Goal: Check status: Check status

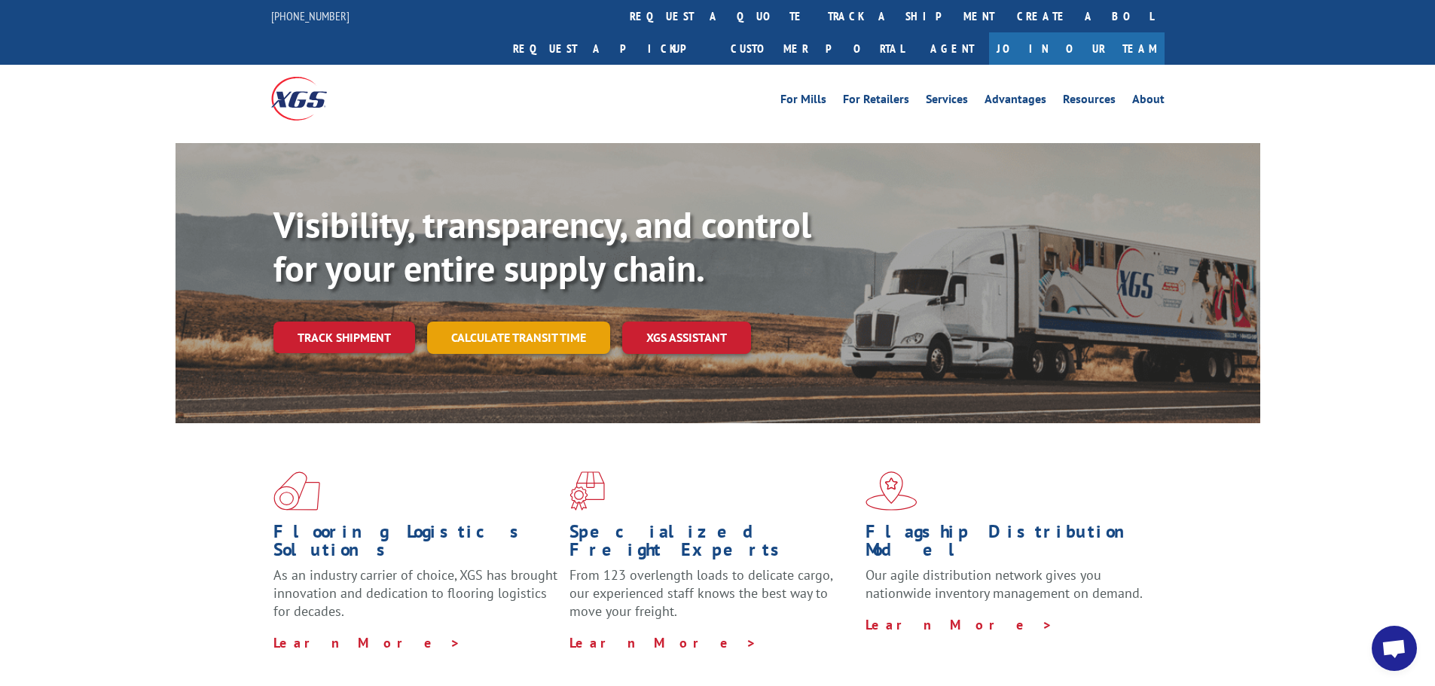
click at [471, 322] on link "Calculate transit time" at bounding box center [518, 338] width 183 height 32
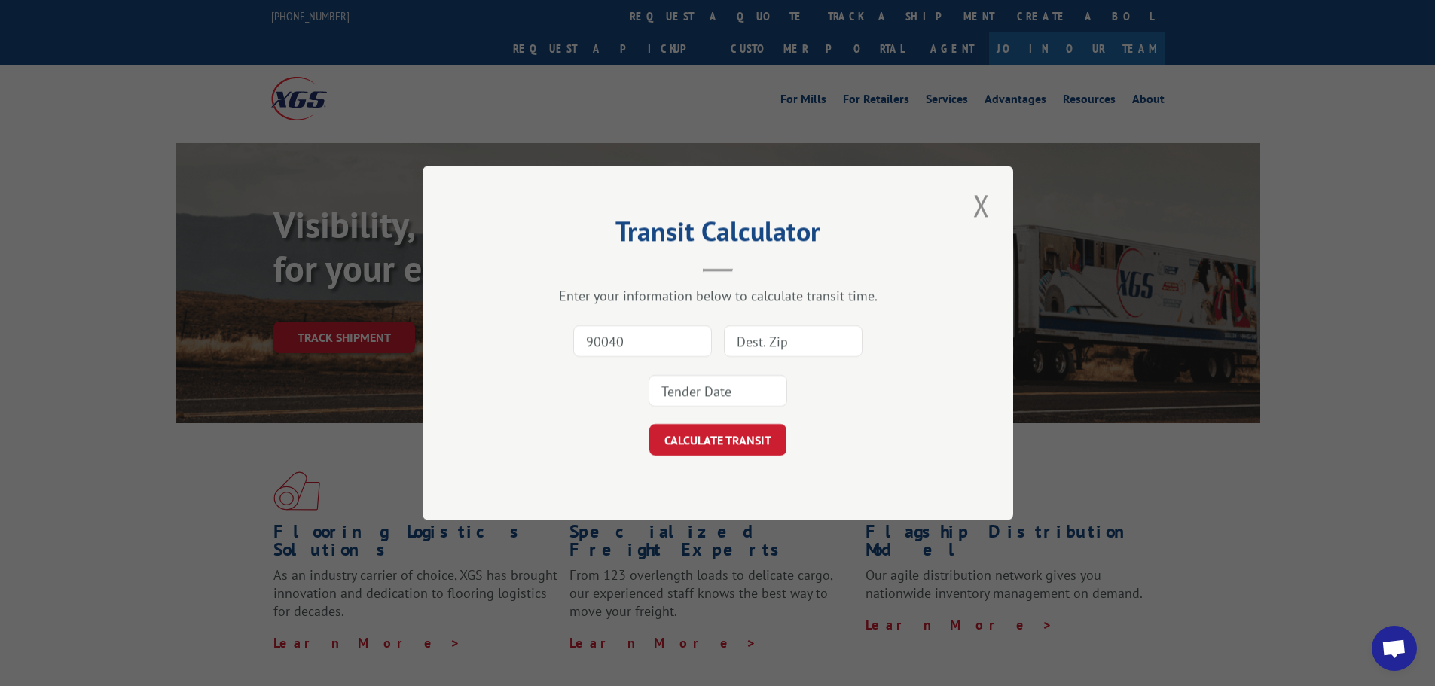
type input "90040"
type input "93906"
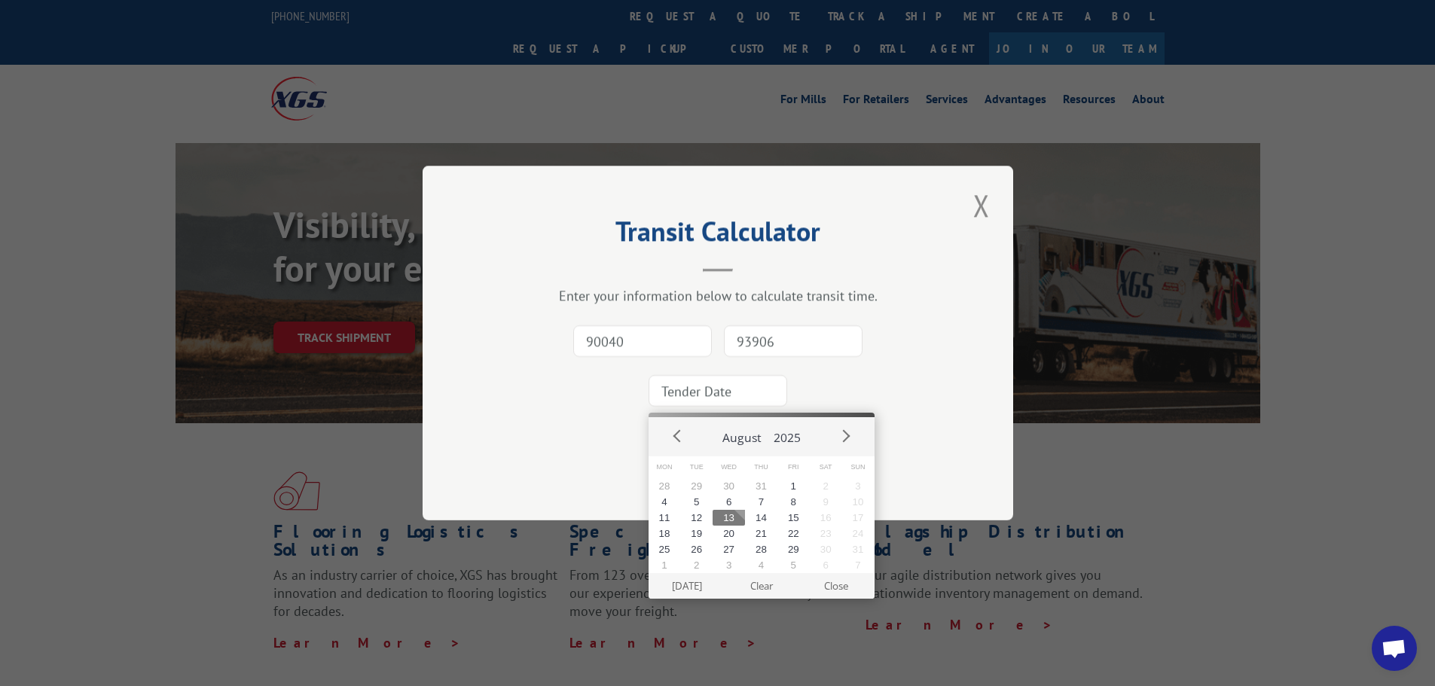
click at [748, 385] on input at bounding box center [717, 391] width 139 height 32
click at [725, 517] on button "13" at bounding box center [728, 518] width 32 height 16
type input "[DATE]"
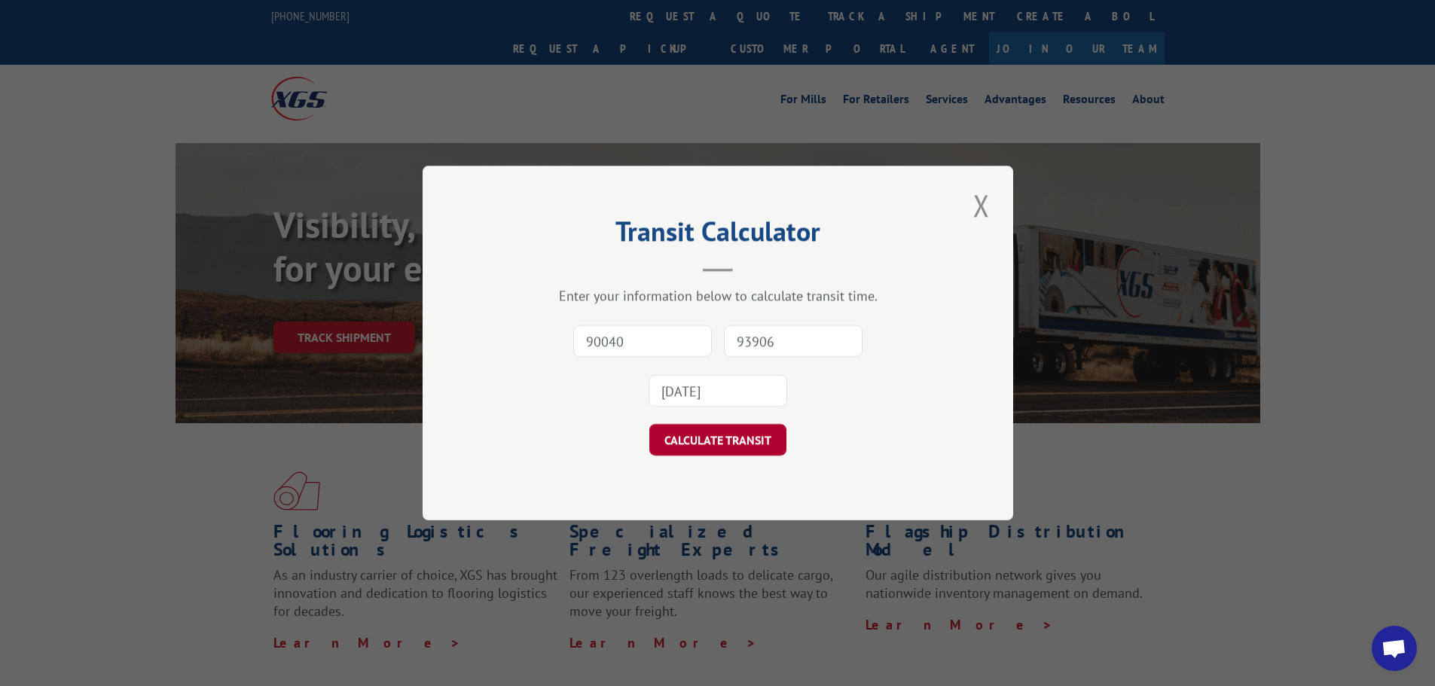
click at [721, 437] on button "CALCULATE TRANSIT" at bounding box center [717, 440] width 137 height 32
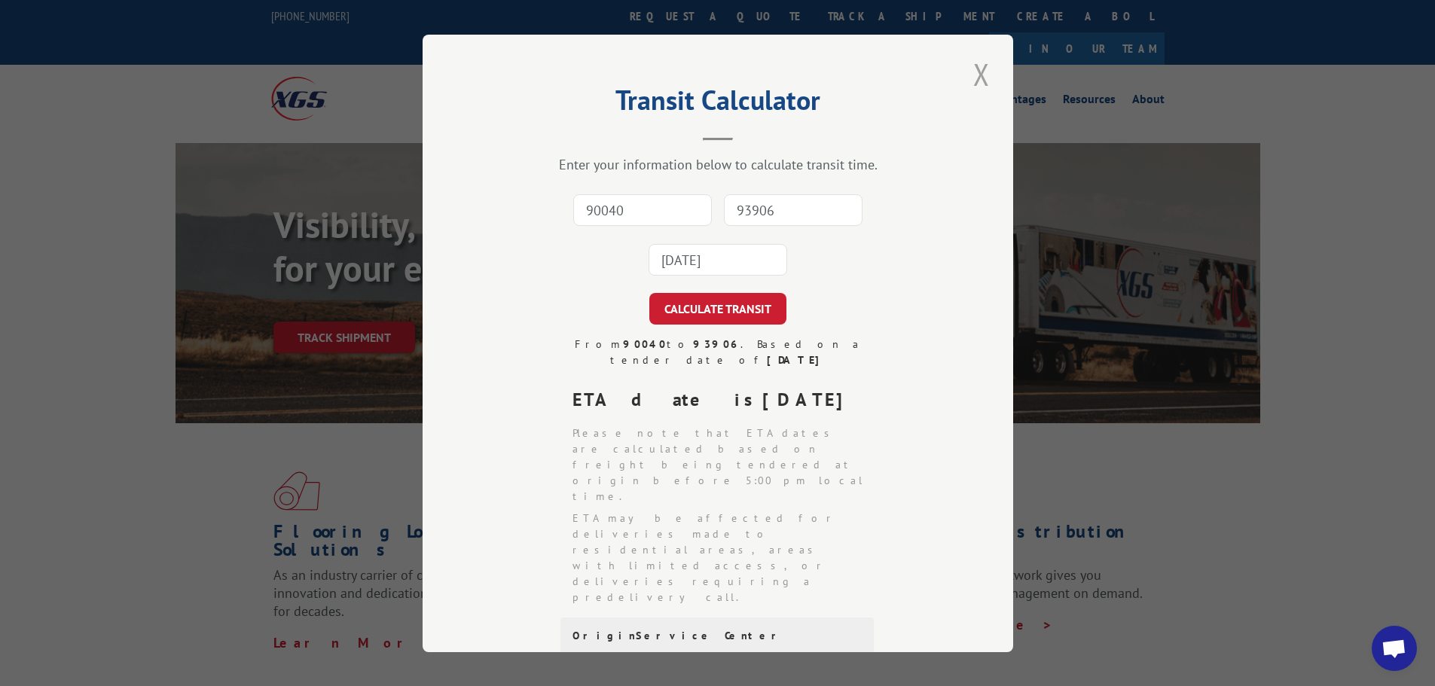
click at [972, 72] on button "Close modal" at bounding box center [982, 73] width 26 height 41
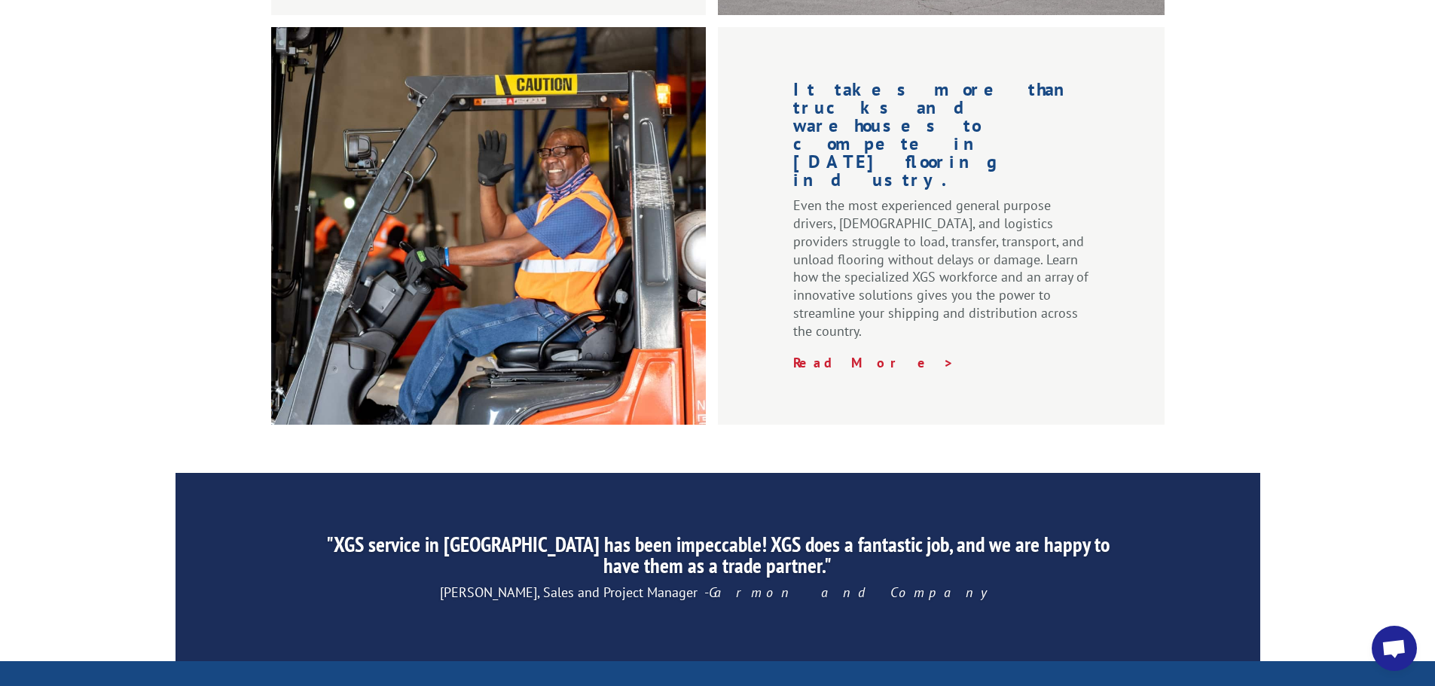
scroll to position [2295, 0]
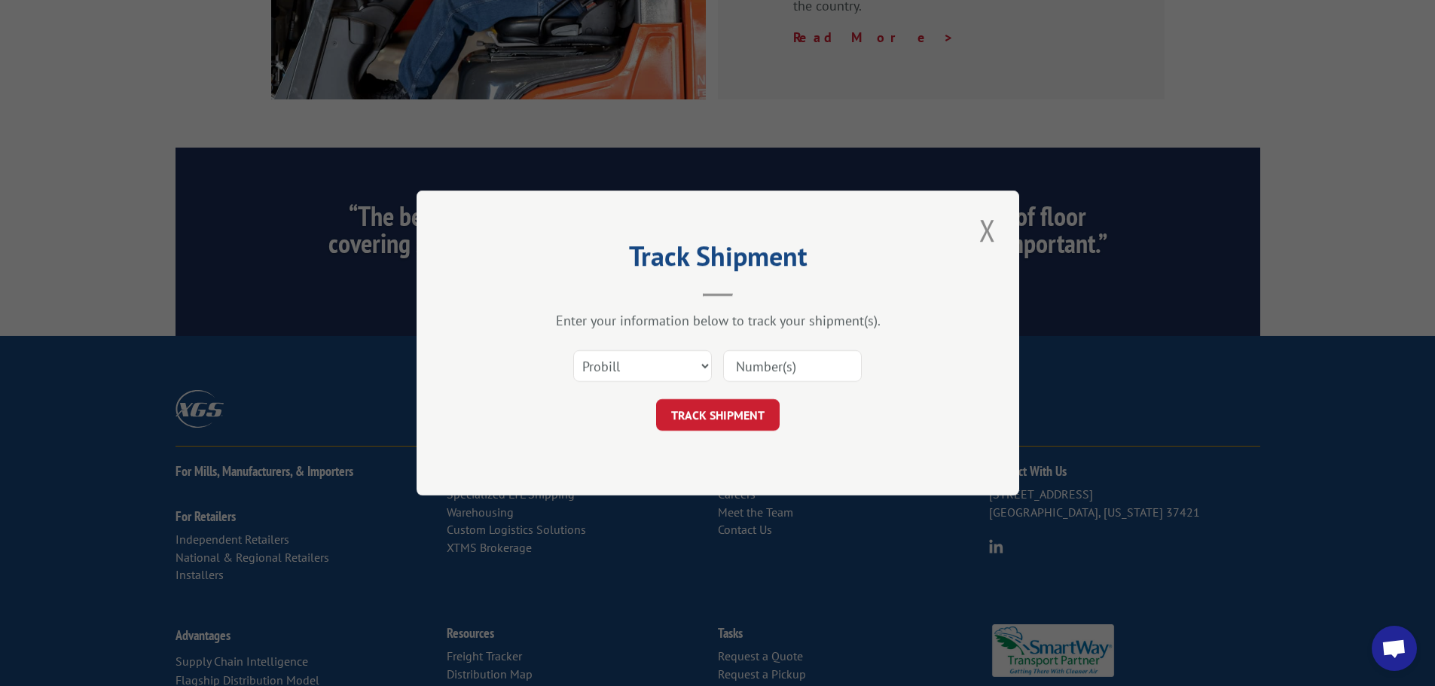
click at [762, 376] on input at bounding box center [792, 366] width 139 height 32
type input "17538585"
click at [699, 420] on button "TRACK SHIPMENT" at bounding box center [718, 415] width 124 height 32
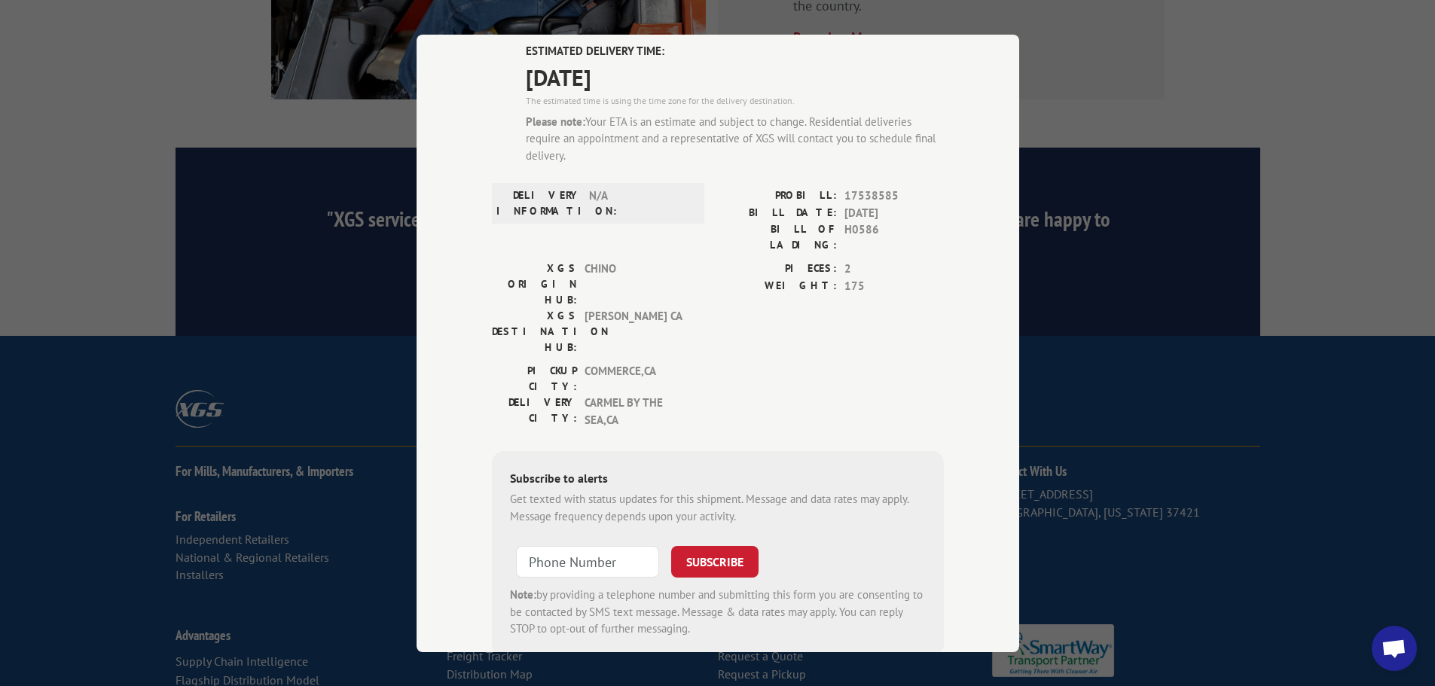
scroll to position [146, 0]
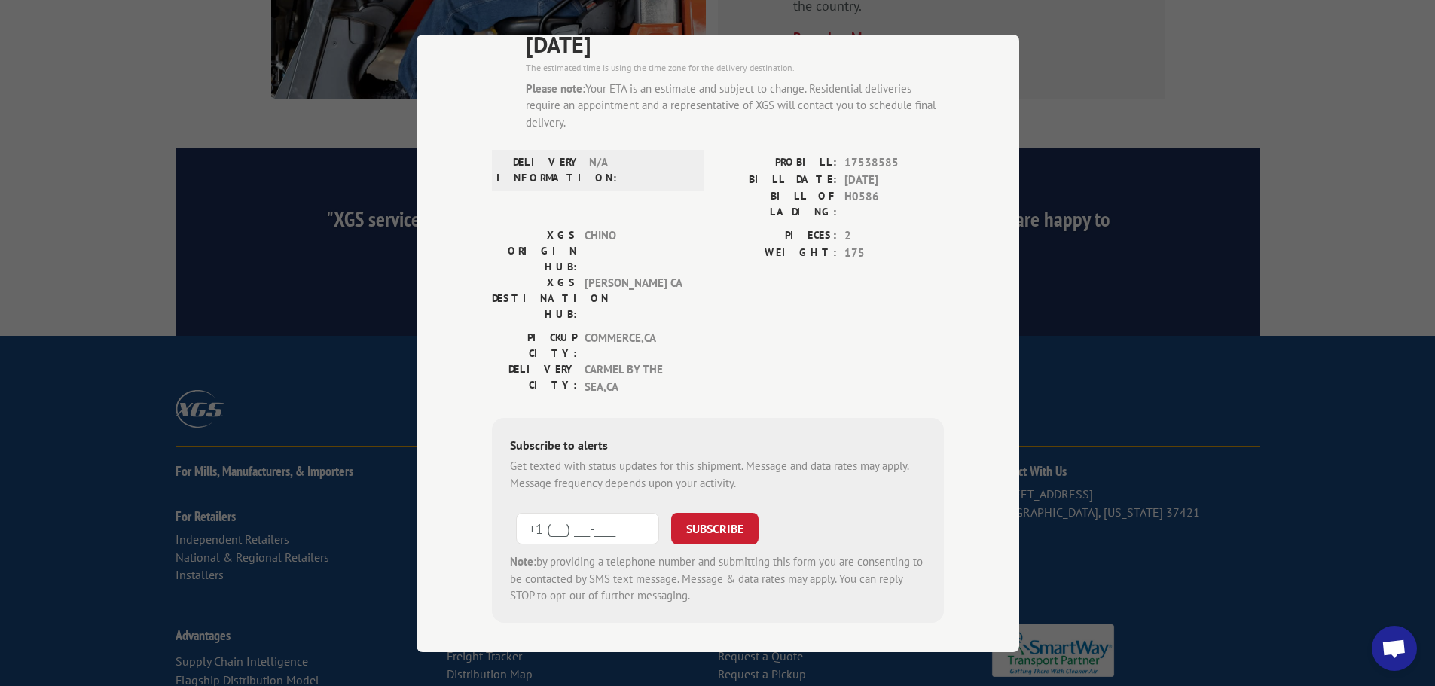
click at [630, 513] on input "+1 (___) ___-____" at bounding box center [587, 529] width 143 height 32
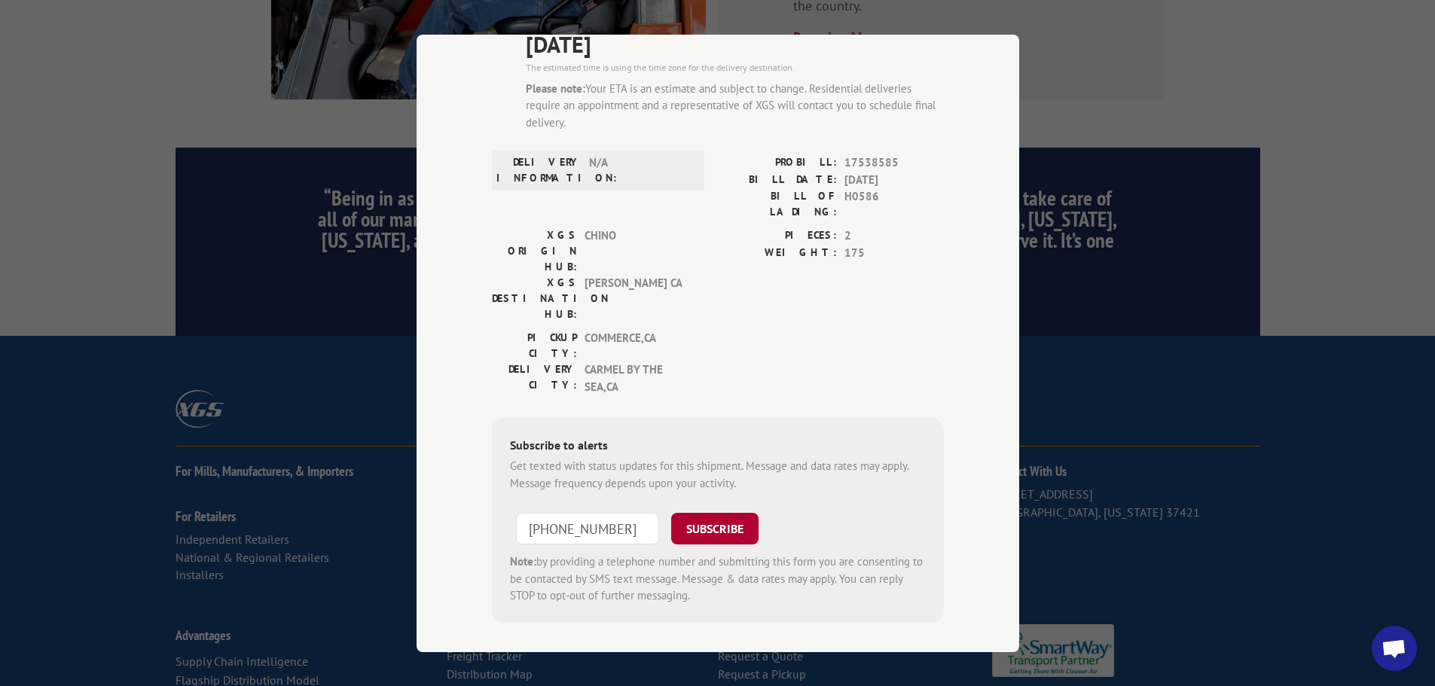
type input "[PHONE_NUMBER]"
click at [674, 513] on button "SUBSCRIBE" at bounding box center [714, 529] width 87 height 32
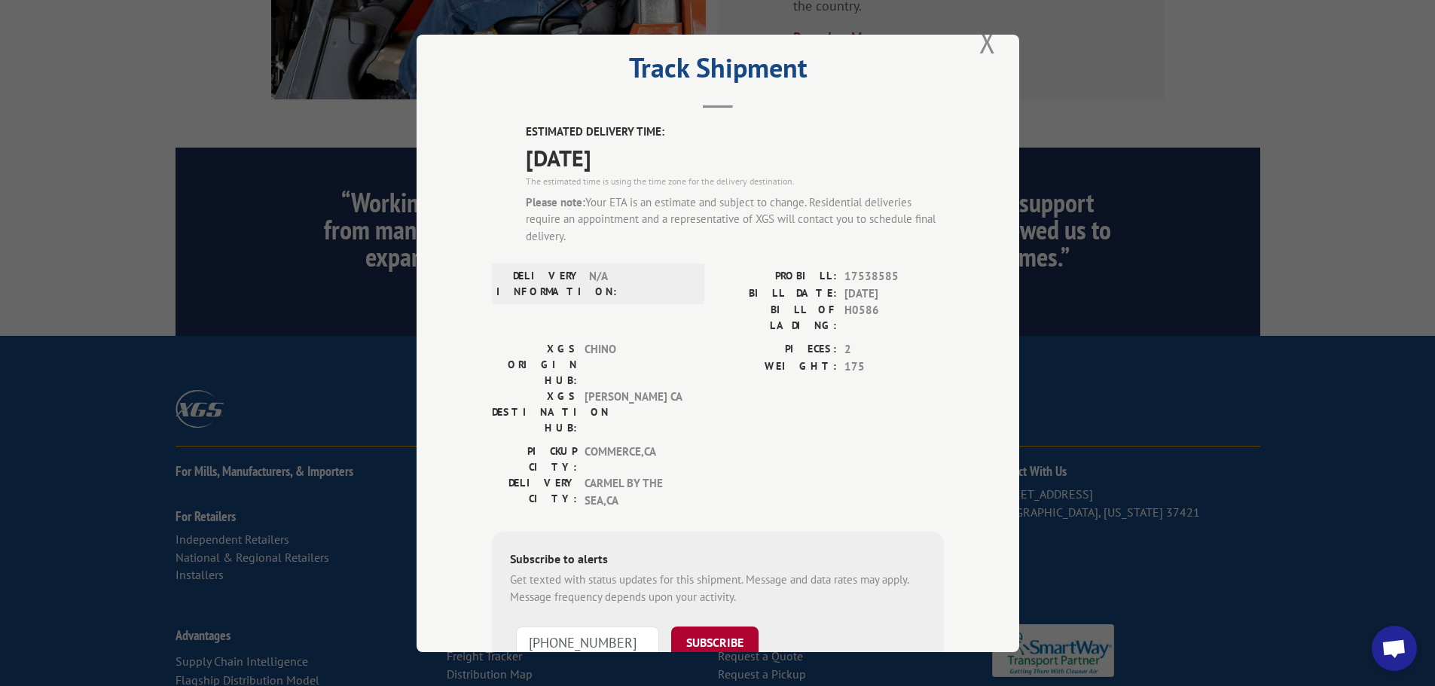
scroll to position [0, 0]
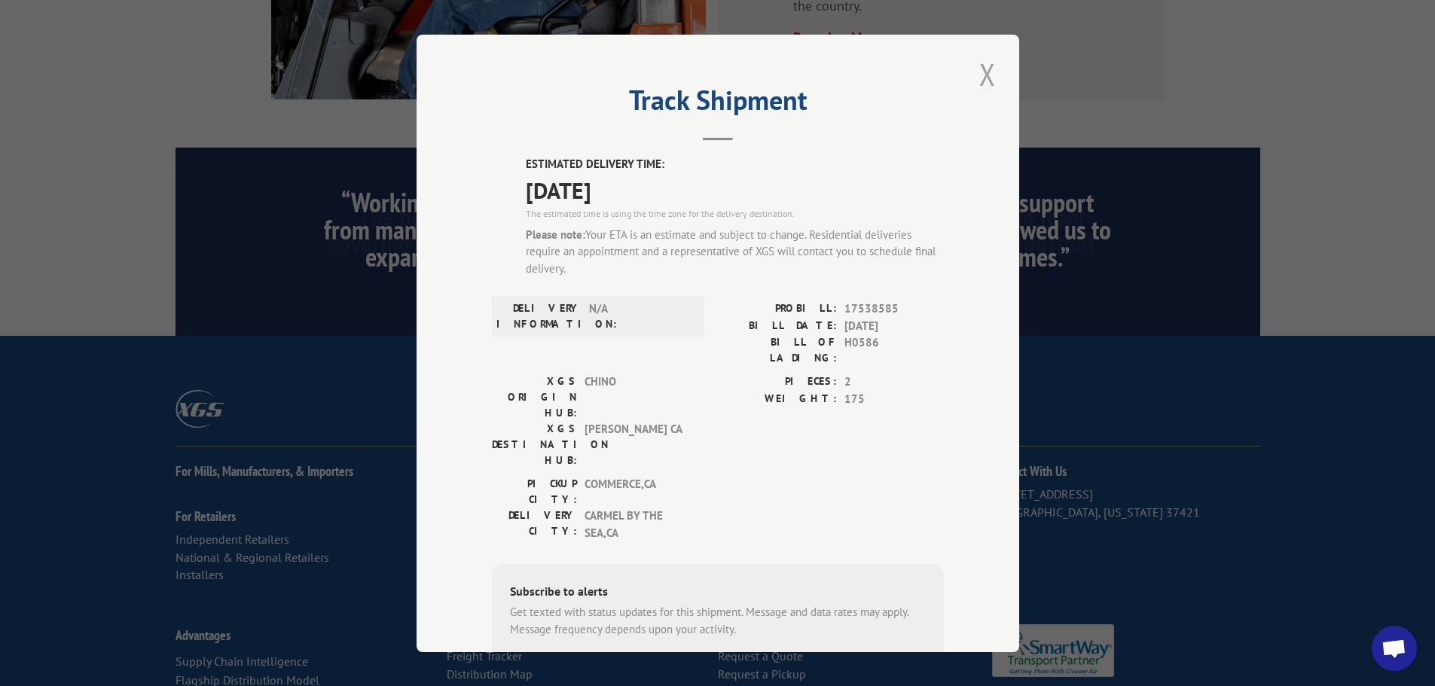
click at [980, 75] on button "Close modal" at bounding box center [988, 73] width 26 height 41
